Goal: Find specific page/section: Find specific page/section

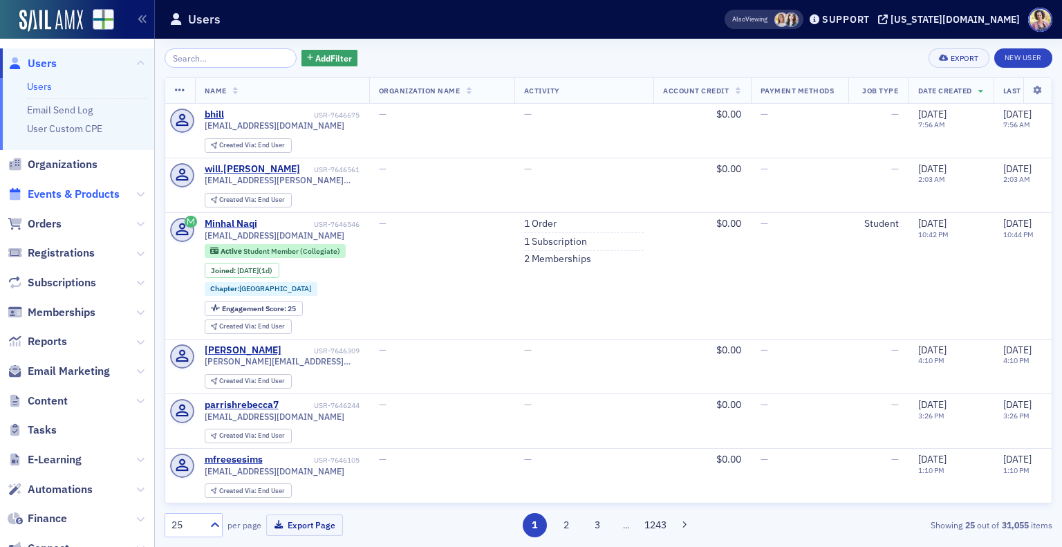
click at [66, 191] on span "Events & Products" at bounding box center [74, 194] width 92 height 15
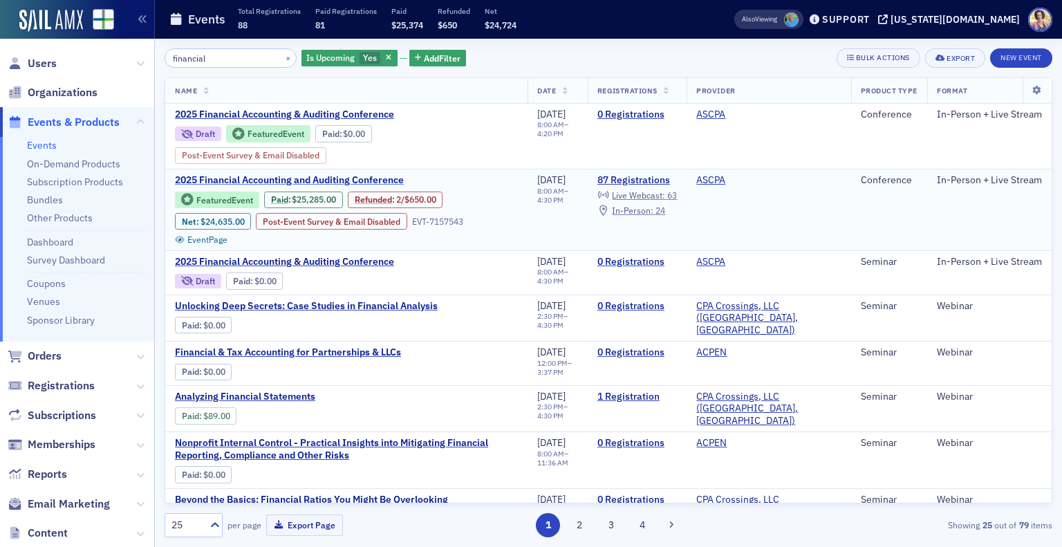
type input "financial"
click at [263, 179] on span "2025 Financial Accounting and Auditing Conference" at bounding box center [291, 180] width 232 height 12
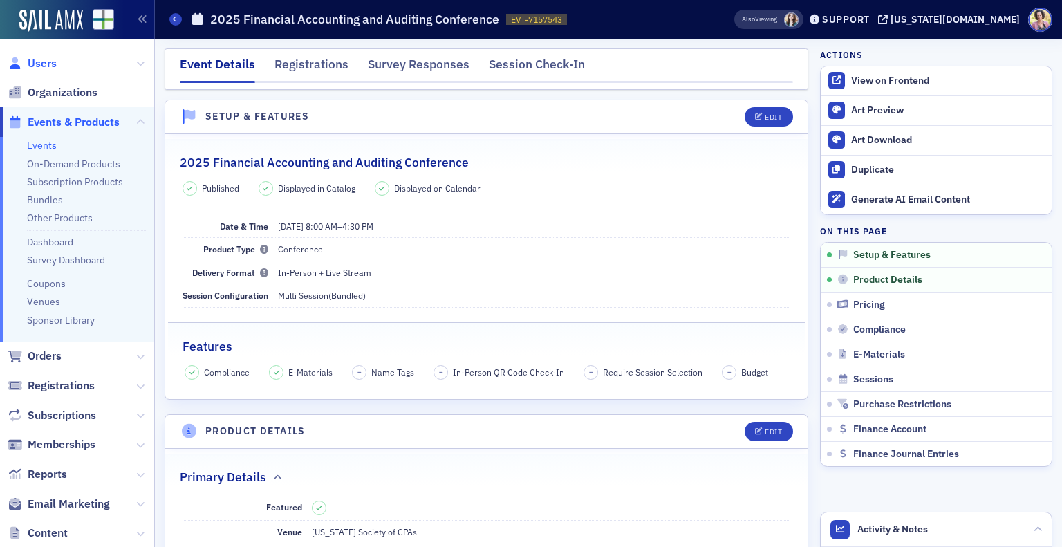
click at [48, 64] on span "Users" at bounding box center [42, 63] width 29 height 15
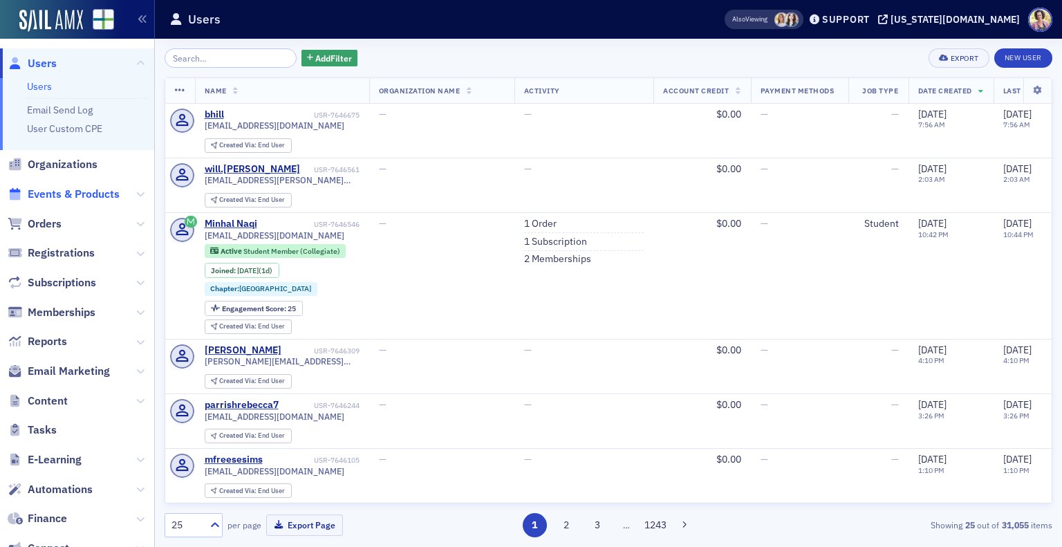
click at [46, 193] on span "Events & Products" at bounding box center [74, 194] width 92 height 15
